Goal: Task Accomplishment & Management: Complete application form

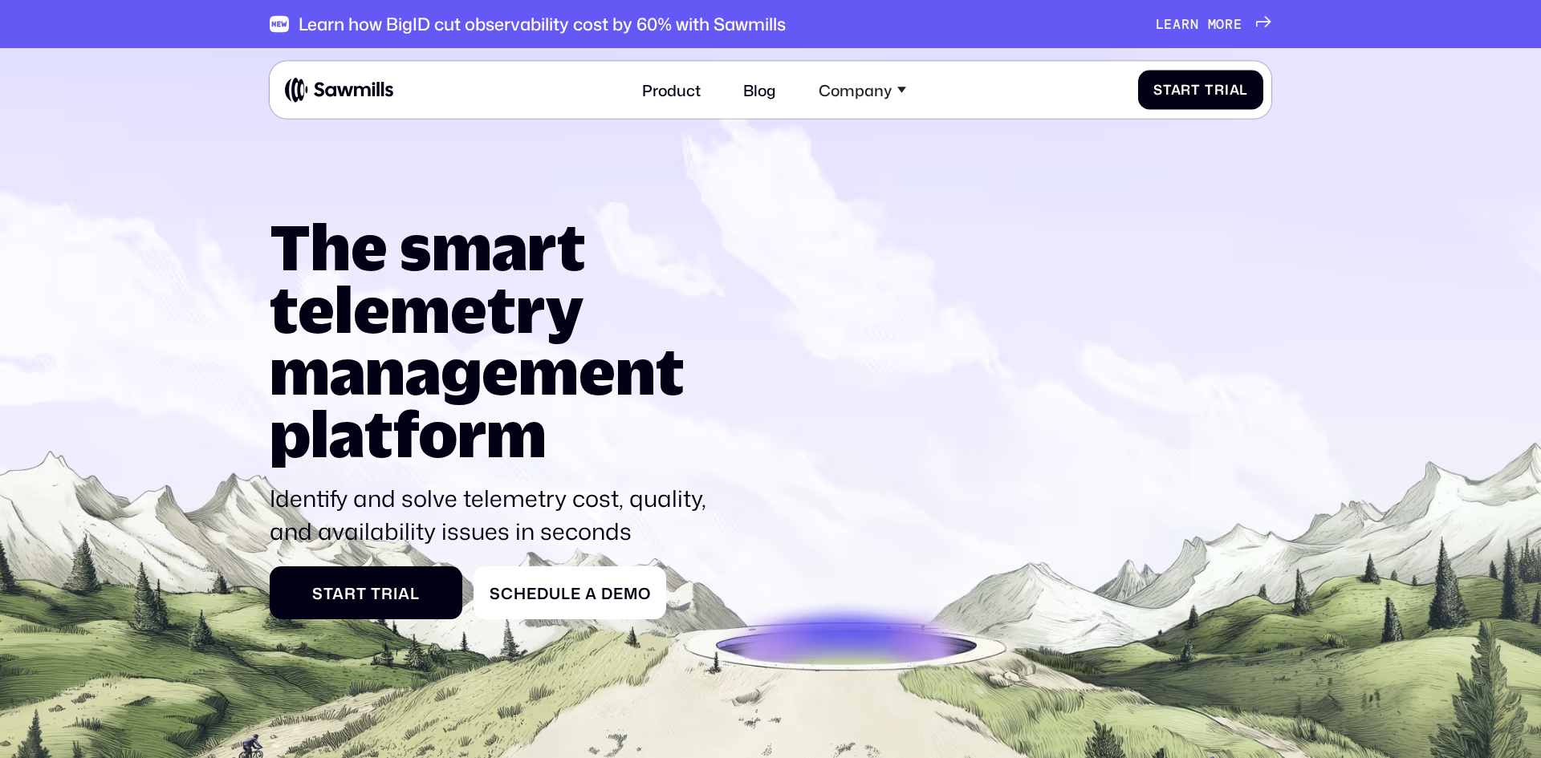
click at [851, 87] on div "Company" at bounding box center [854, 89] width 73 height 18
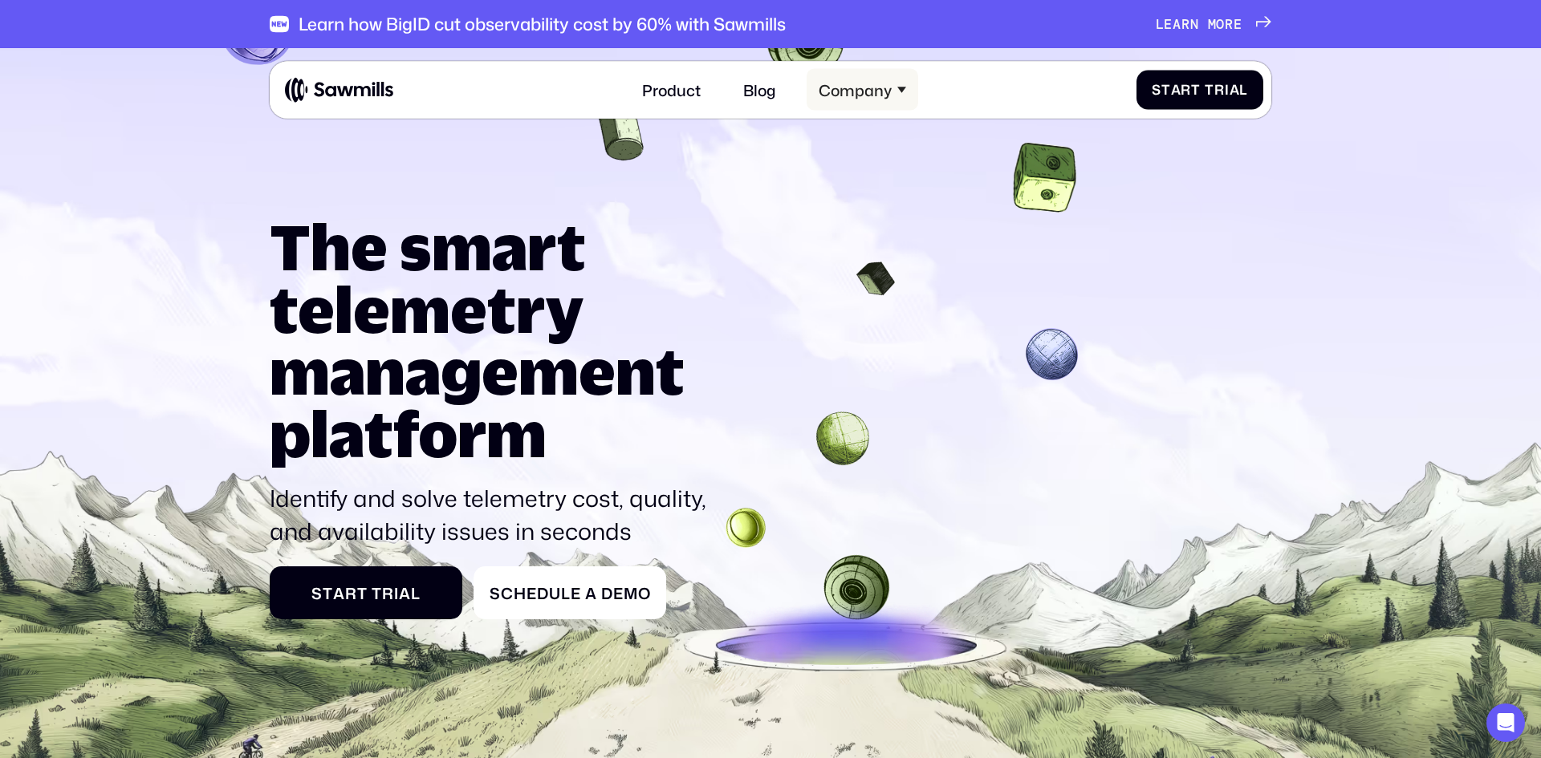
click at [899, 90] on icon at bounding box center [902, 91] width 10 height 10
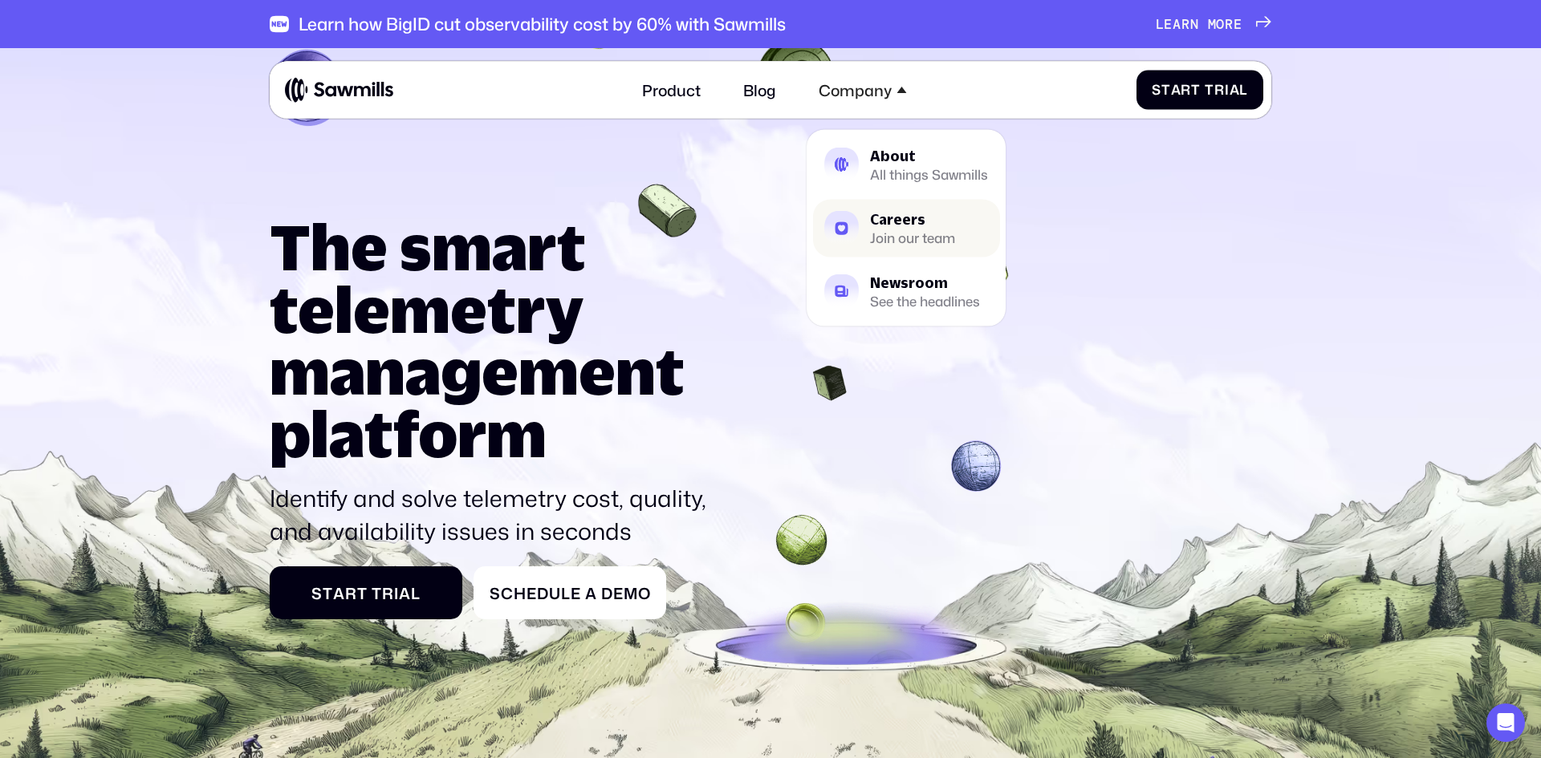
click at [904, 221] on div "Careers" at bounding box center [912, 219] width 85 height 14
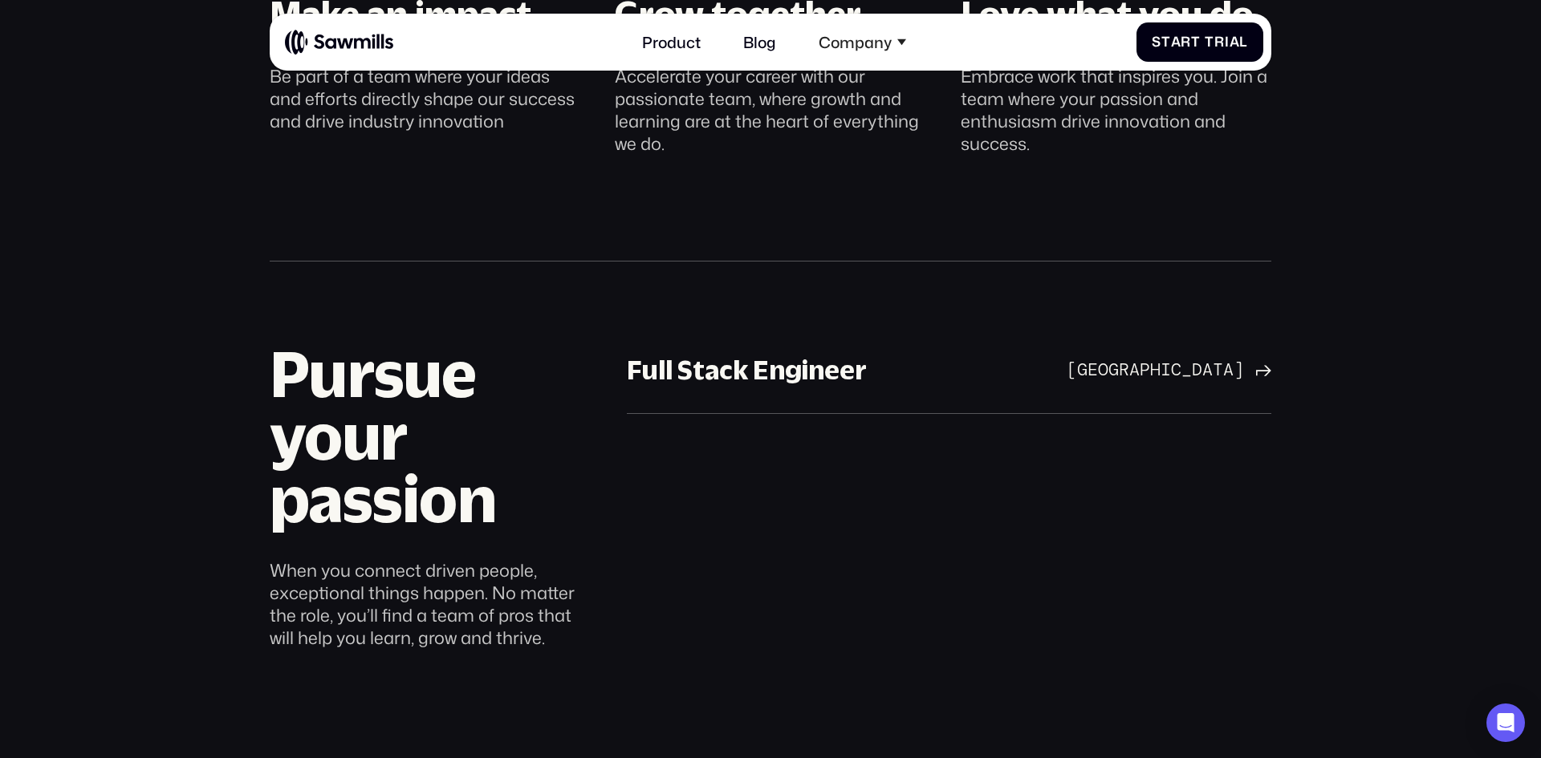
scroll to position [1058, 0]
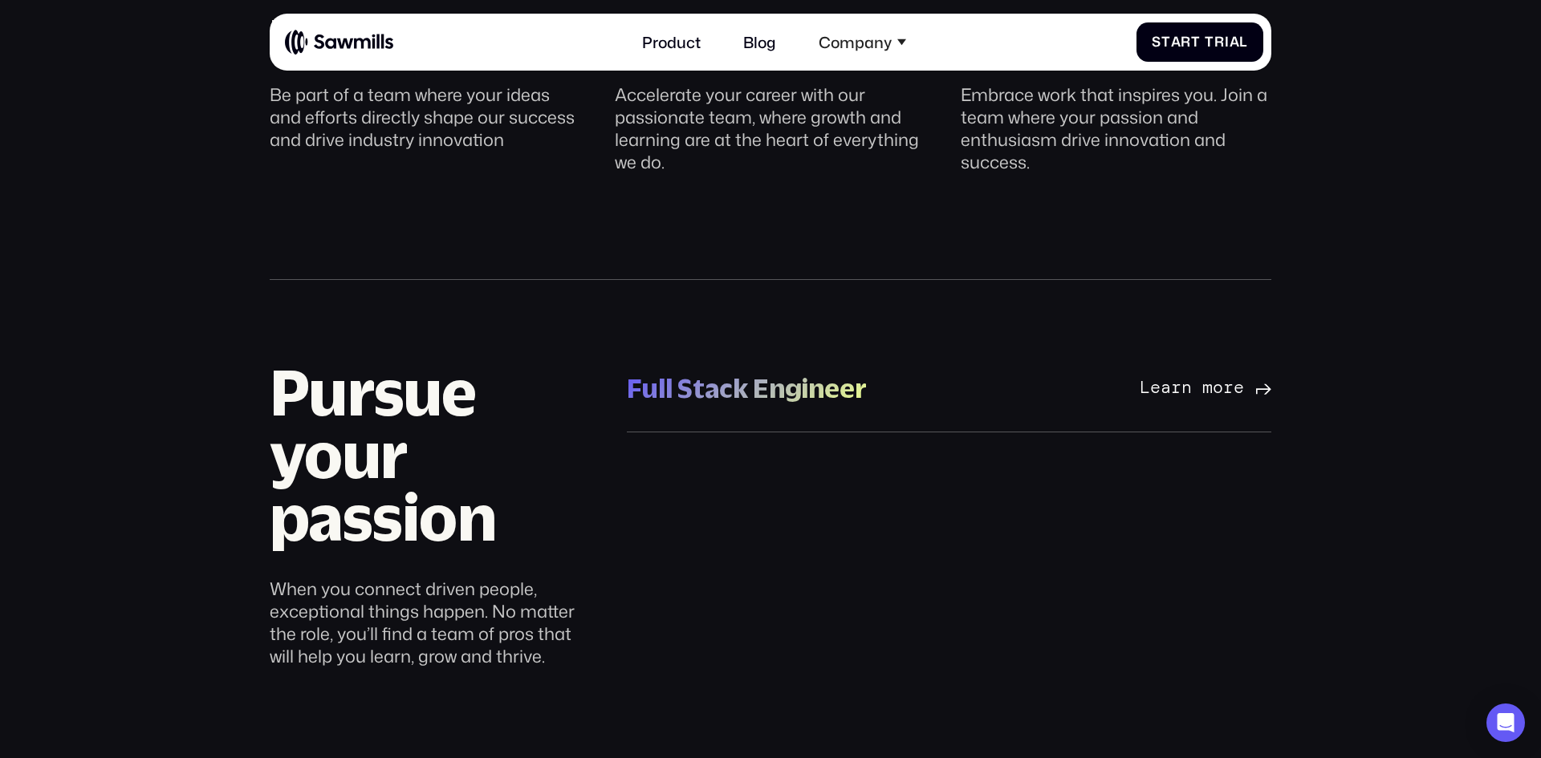
click at [774, 389] on div "Full Stack Engineer" at bounding box center [747, 389] width 240 height 35
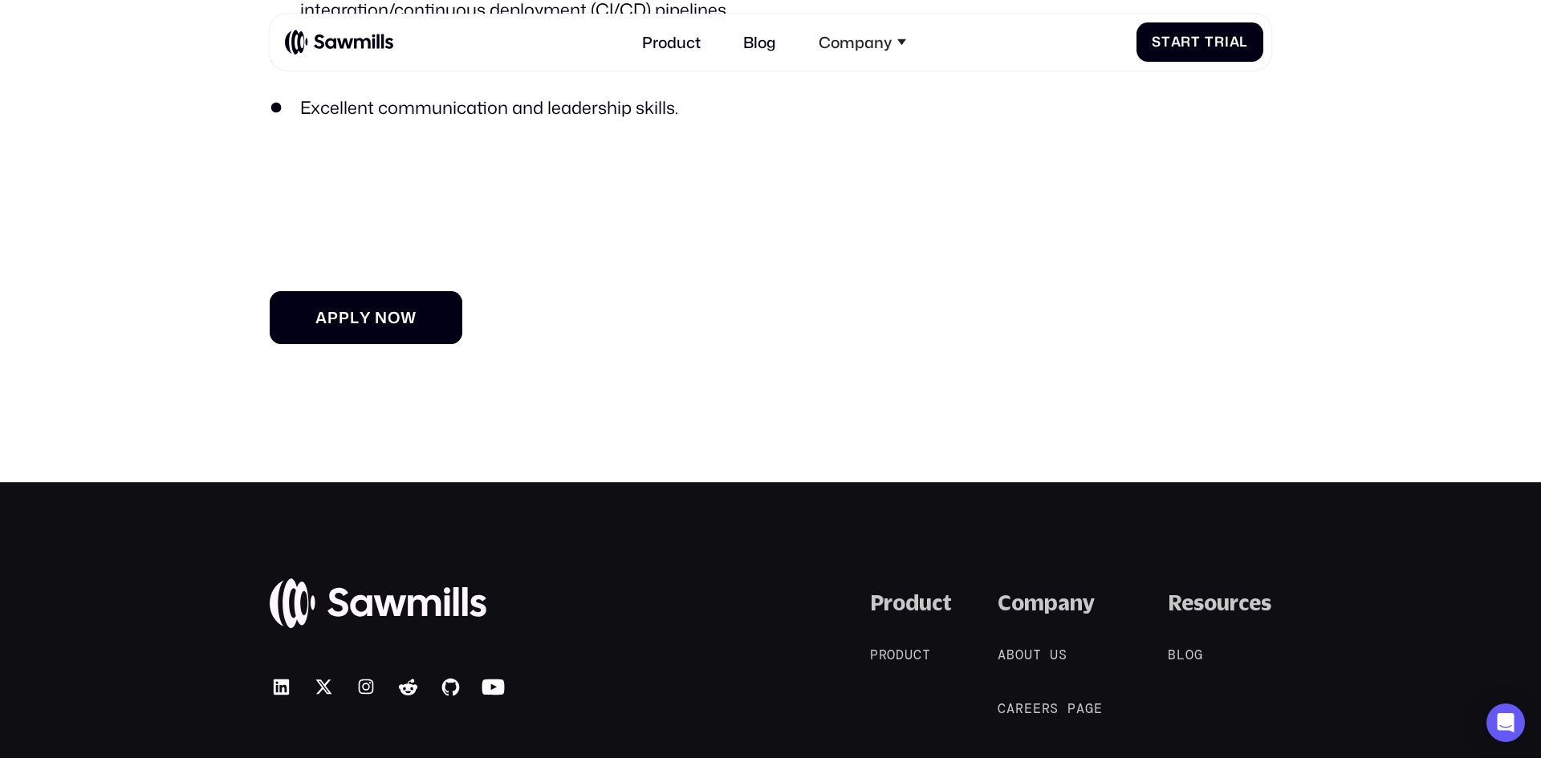
scroll to position [1877, 0]
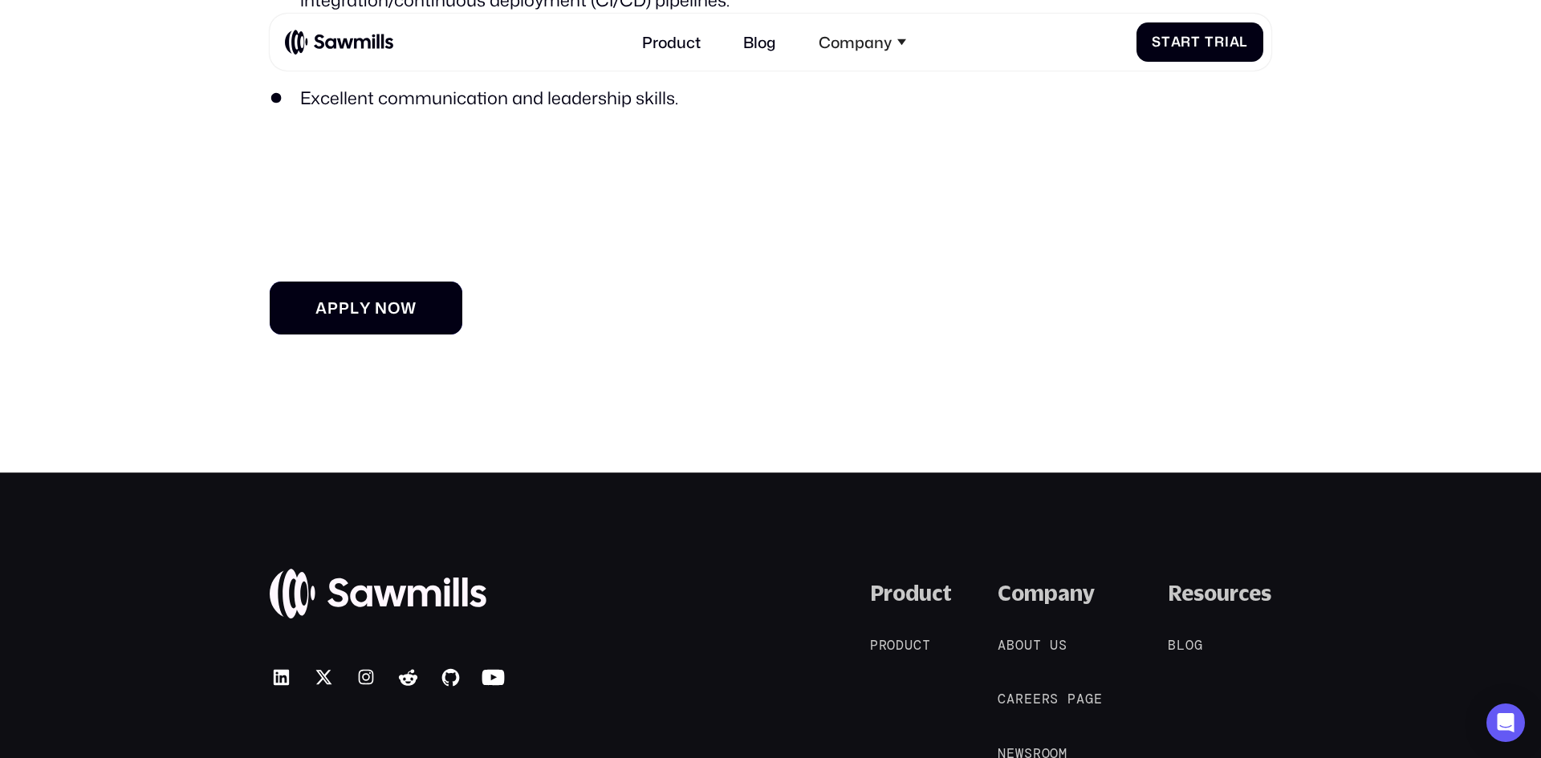
click at [376, 295] on link "A p p l y n o w A p p l y n o w" at bounding box center [366, 308] width 193 height 53
